Goal: Navigation & Orientation: Understand site structure

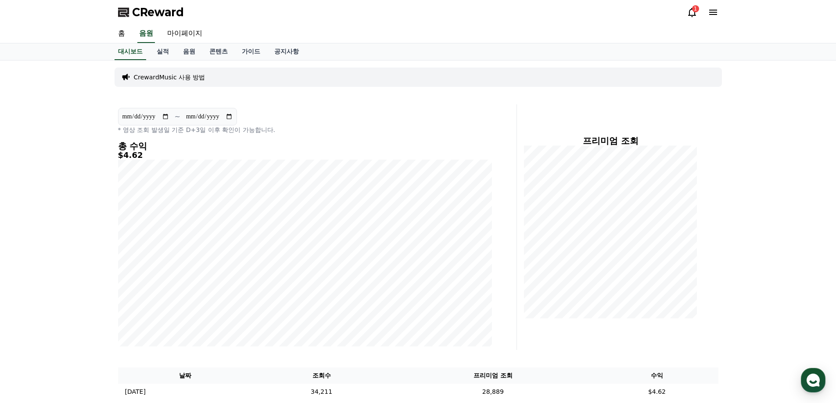
click at [696, 14] on icon at bounding box center [691, 12] width 11 height 11
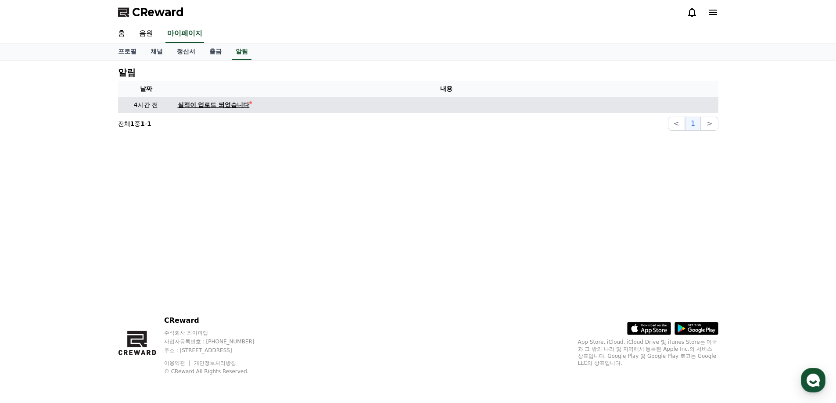
click at [224, 107] on div "실적이 업로드 되었습니다" at bounding box center [214, 104] width 72 height 9
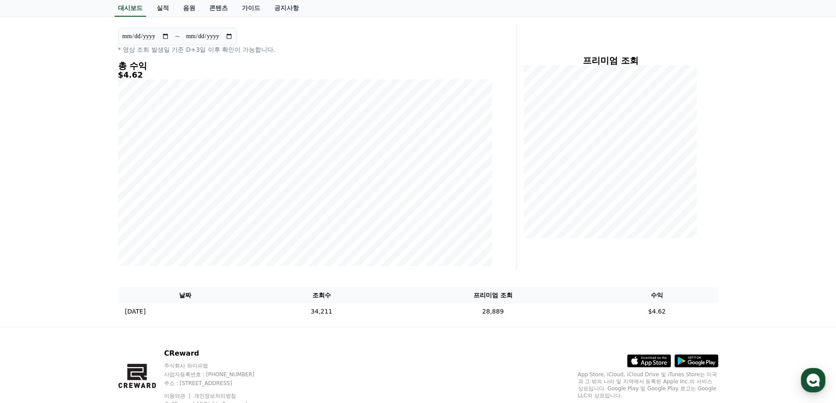
scroll to position [113, 0]
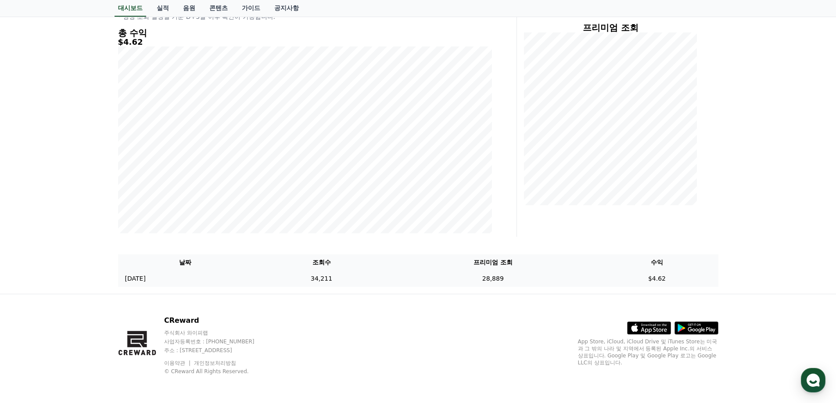
click at [126, 279] on p "[DATE]" at bounding box center [135, 278] width 21 height 9
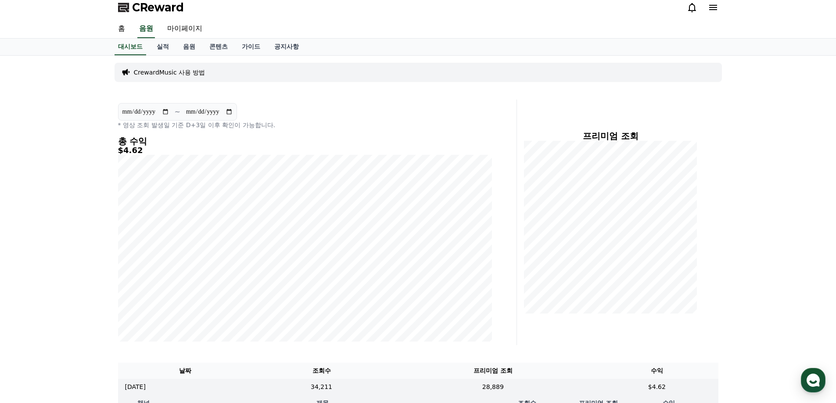
scroll to position [0, 0]
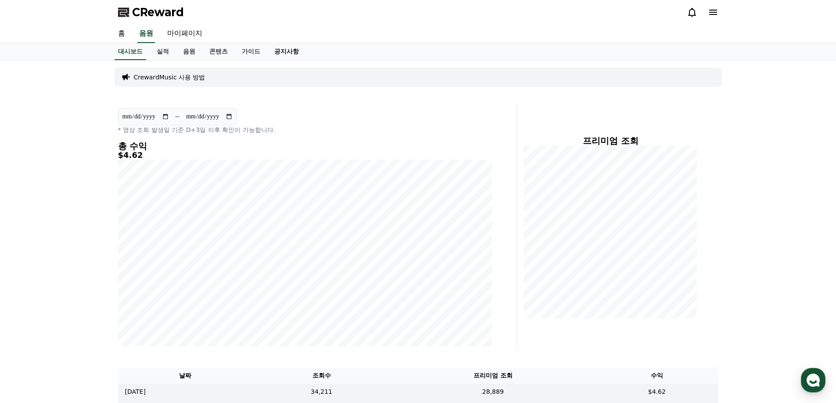
click at [293, 52] on link "공지사항" at bounding box center [286, 51] width 39 height 17
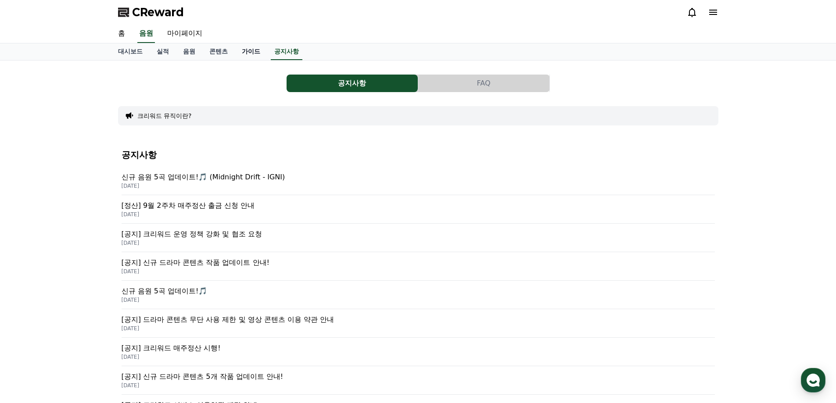
click at [257, 51] on link "가이드" at bounding box center [251, 51] width 32 height 17
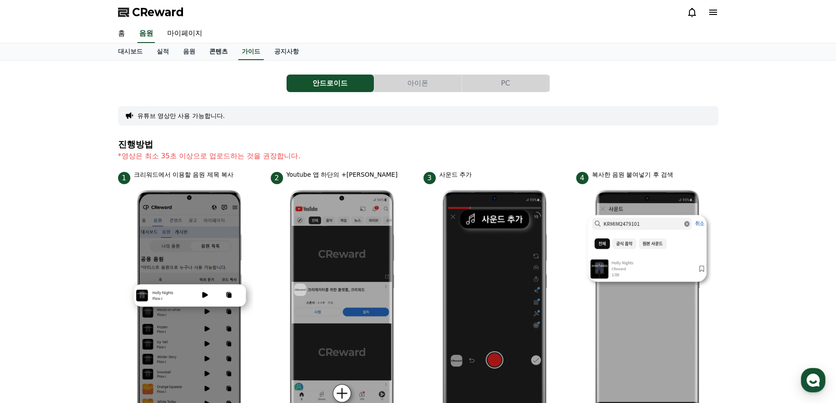
click at [208, 57] on link "콘텐츠" at bounding box center [218, 51] width 32 height 17
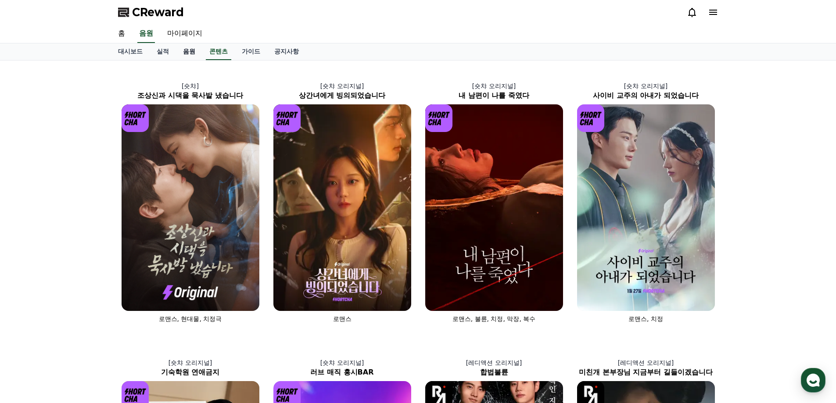
click at [186, 54] on link "음원" at bounding box center [189, 51] width 26 height 17
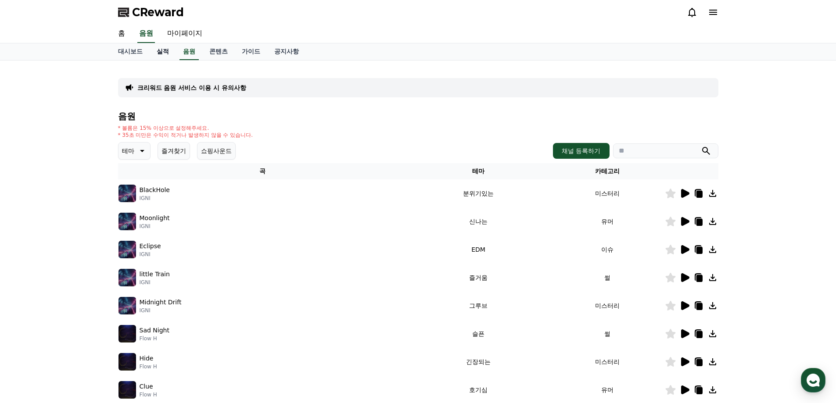
click at [171, 53] on link "실적" at bounding box center [163, 51] width 26 height 17
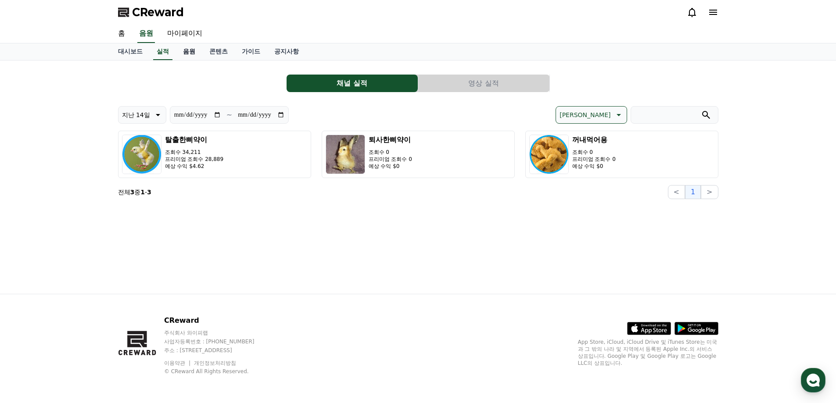
click at [193, 52] on link "음원" at bounding box center [189, 51] width 26 height 17
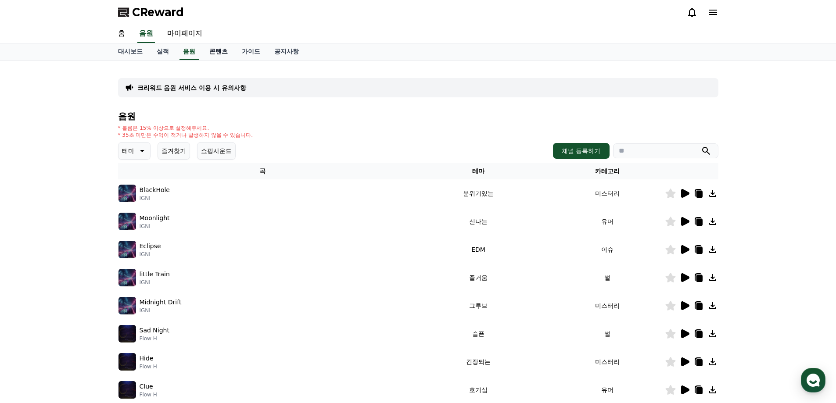
click at [216, 57] on link "콘텐츠" at bounding box center [218, 51] width 32 height 17
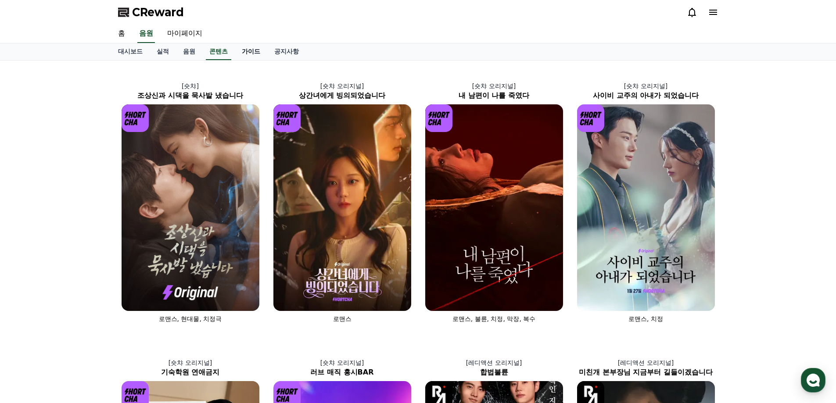
click at [236, 56] on link "가이드" at bounding box center [251, 51] width 32 height 17
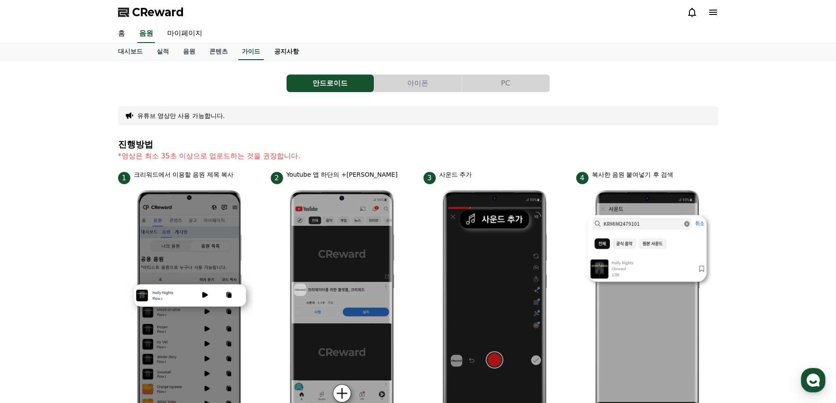
click at [278, 56] on link "공지사항" at bounding box center [286, 51] width 39 height 17
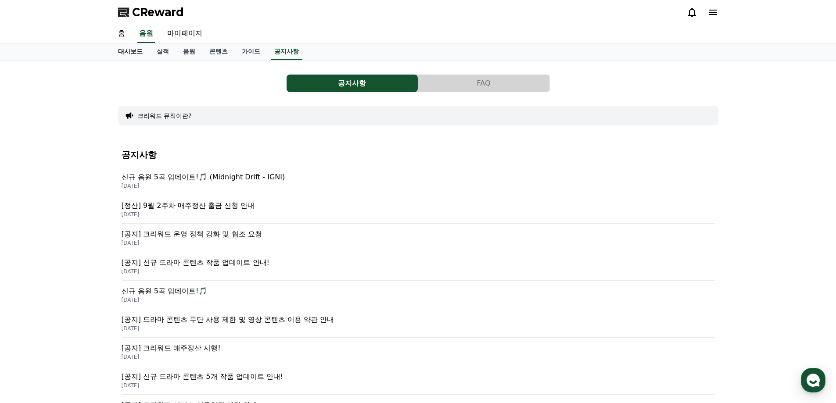
click at [140, 54] on link "대시보드" at bounding box center [130, 51] width 39 height 17
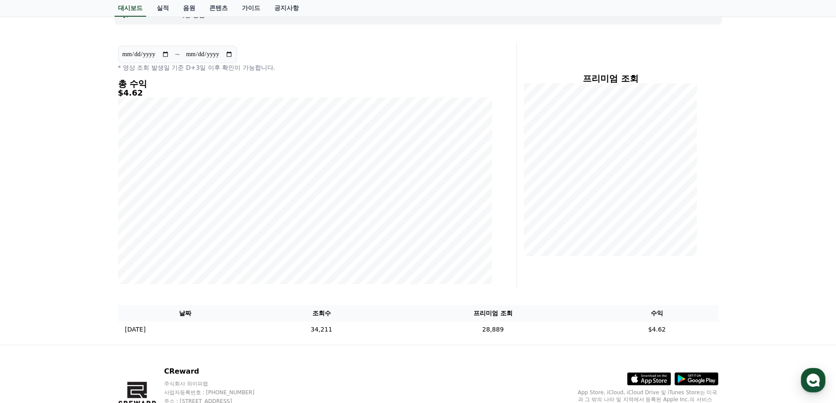
scroll to position [88, 0]
